Goal: Find specific page/section: Find specific page/section

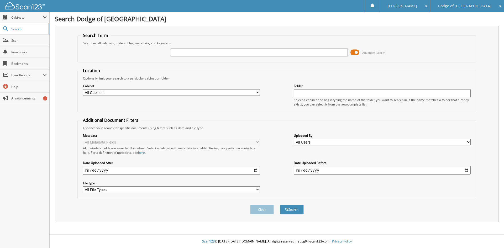
click at [358, 52] on span at bounding box center [354, 53] width 9 height 8
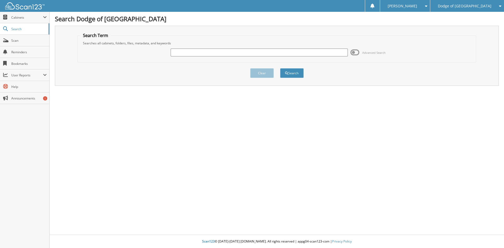
click at [228, 50] on input "text" at bounding box center [259, 53] width 177 height 8
type input "n89224"
click at [295, 74] on button "Search" at bounding box center [292, 73] width 24 height 10
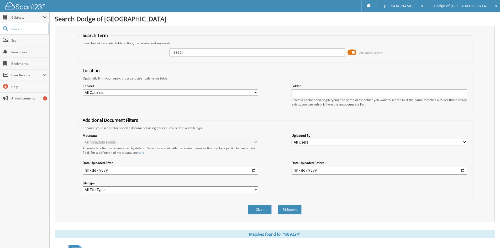
drag, startPoint x: 192, startPoint y: 51, endPoint x: 150, endPoint y: 50, distance: 42.3
click at [151, 50] on div "n89224 Advanced Search" at bounding box center [274, 52] width 389 height 14
type input "[PERSON_NAME]"
click at [289, 209] on button "Search" at bounding box center [290, 210] width 24 height 10
click at [352, 50] on span at bounding box center [351, 53] width 9 height 8
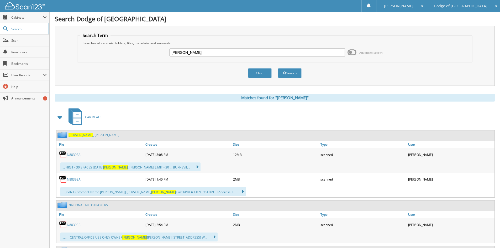
drag, startPoint x: 188, startPoint y: 52, endPoint x: 156, endPoint y: 52, distance: 31.8
click at [156, 52] on div "isaacson Advanced Search" at bounding box center [274, 52] width 389 height 14
type input "n89224"
click at [287, 72] on button "Search" at bounding box center [290, 73] width 24 height 10
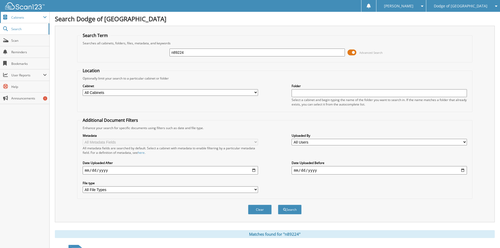
click at [17, 19] on span "Cabinets" at bounding box center [27, 17] width 32 height 4
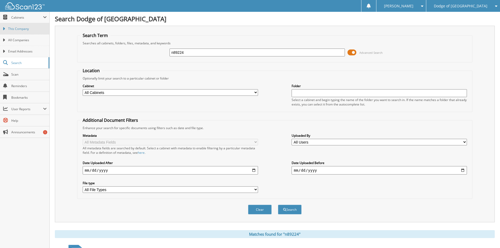
click at [17, 28] on span "This Company" at bounding box center [27, 29] width 39 height 5
